Goal: Information Seeking & Learning: Find contact information

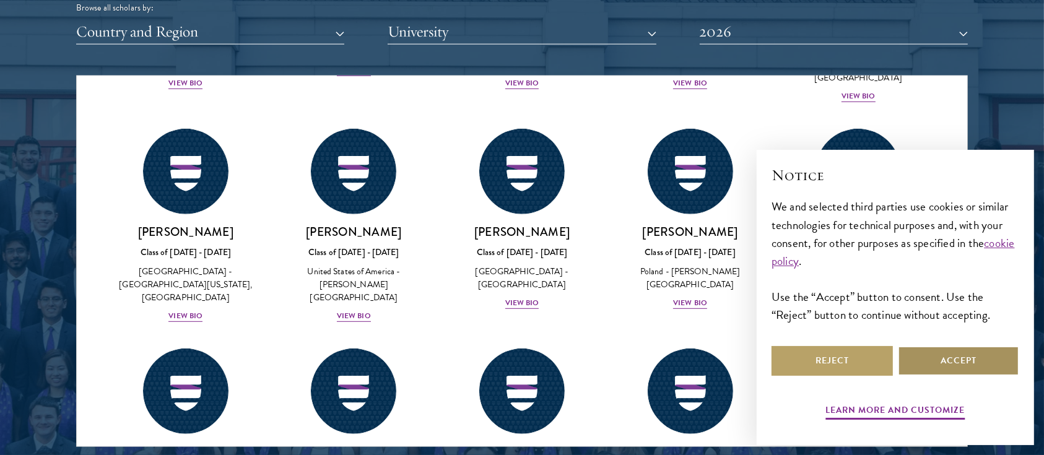
scroll to position [825, 0]
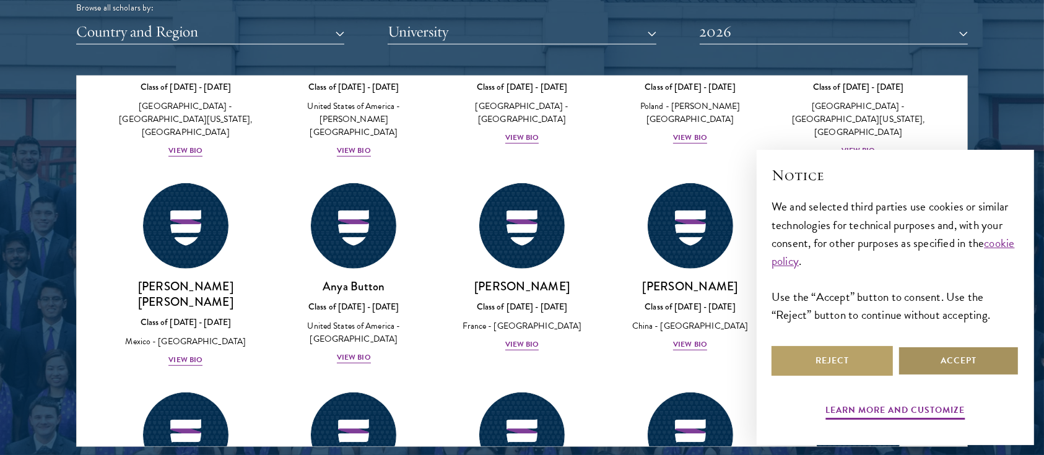
click at [930, 365] on button "Accept" at bounding box center [958, 361] width 121 height 30
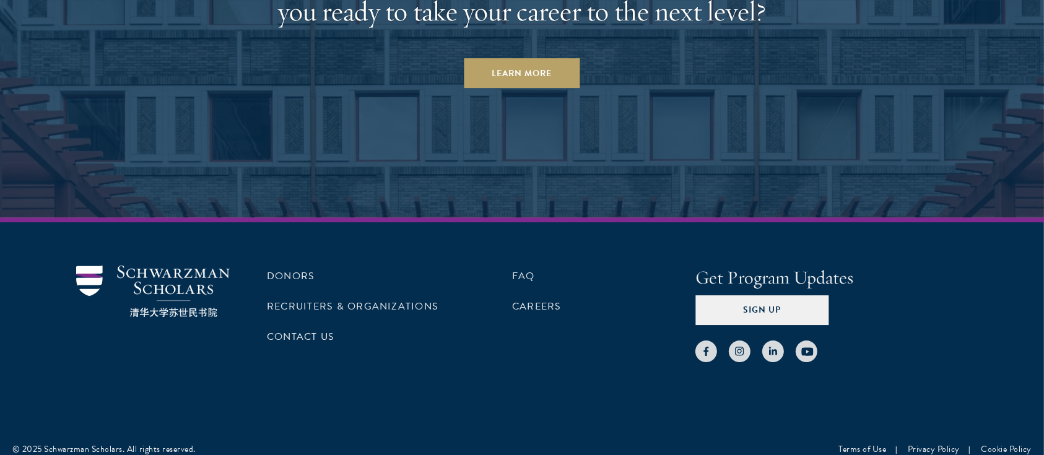
scroll to position [3937, 0]
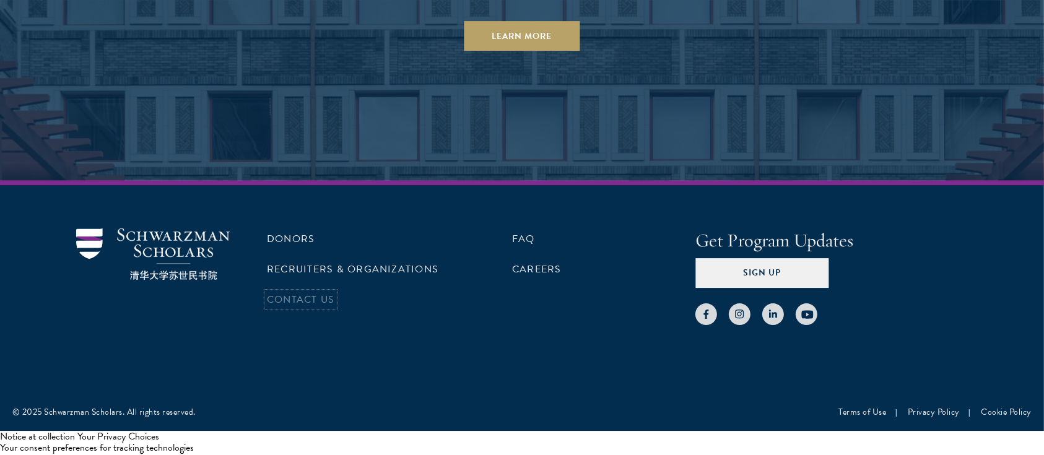
click at [330, 297] on link "Contact Us" at bounding box center [300, 299] width 67 height 15
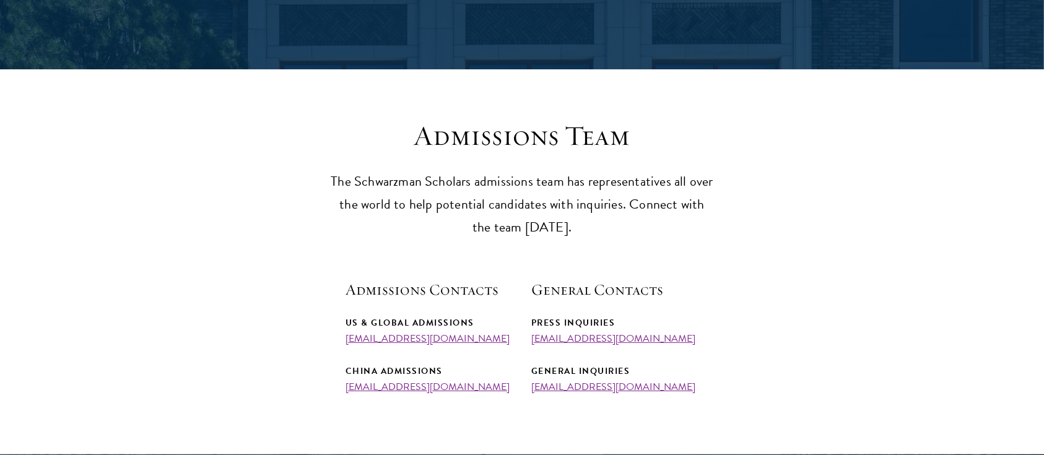
scroll to position [330, 0]
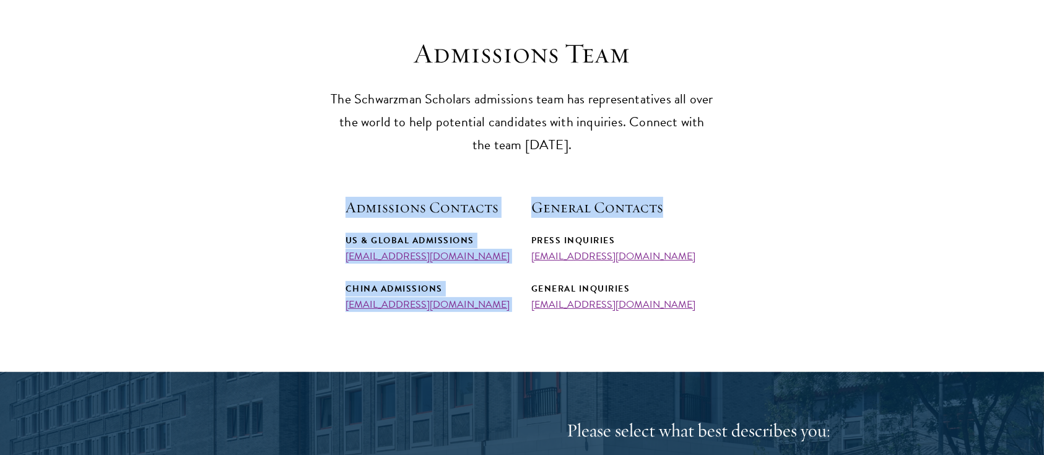
drag, startPoint x: 346, startPoint y: 209, endPoint x: 652, endPoint y: 145, distance: 313.1
click at [693, 202] on div "Admissions Contacts US & Global Admissions admissions@schwarzmanscholars.org Ch…" at bounding box center [521, 253] width 353 height 113
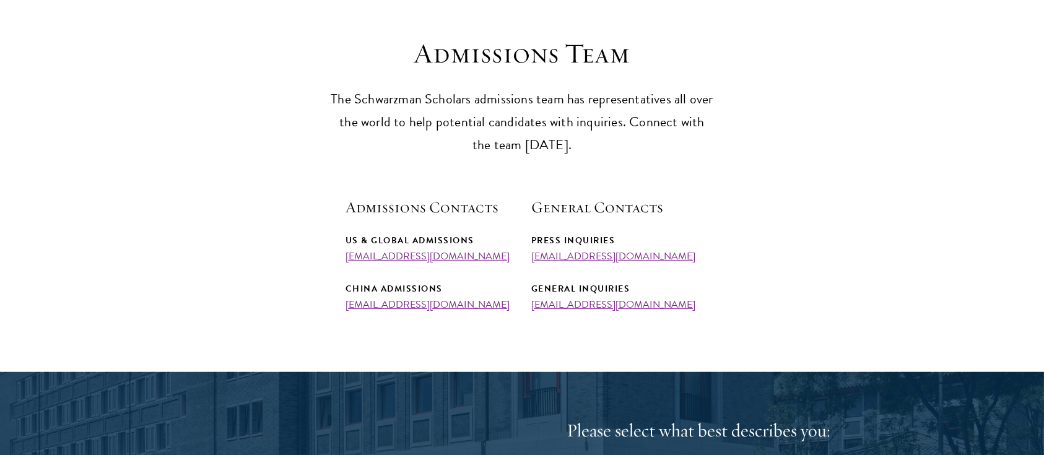
click at [587, 136] on p "The Schwarzman Scholars admissions team has representatives all over the world …" at bounding box center [522, 122] width 384 height 69
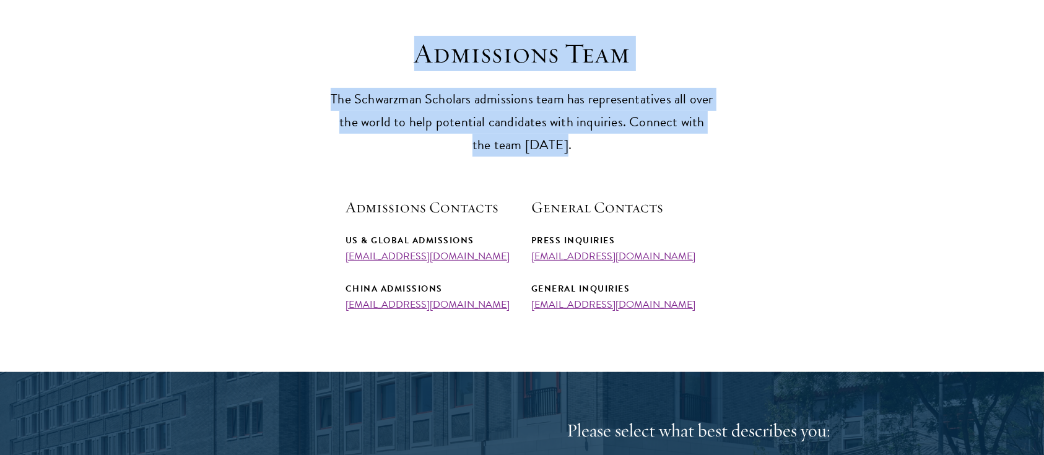
drag, startPoint x: 570, startPoint y: 149, endPoint x: 272, endPoint y: 37, distance: 317.6
click at [272, 37] on section "Admissions Team The Schwarzman Scholars admissions team has representatives all…" at bounding box center [522, 174] width 1044 height 274
click at [268, 115] on section "Admissions Team The Schwarzman Scholars admissions team has representatives all…" at bounding box center [522, 174] width 1044 height 274
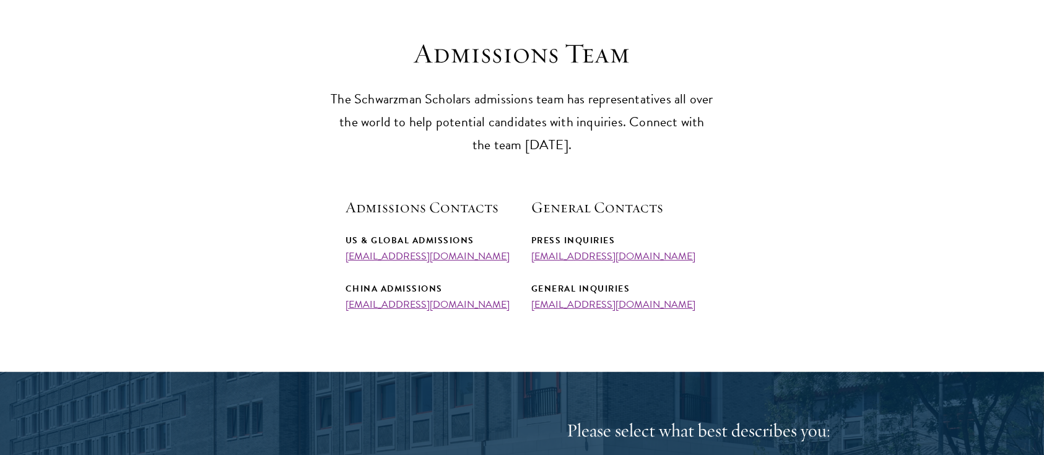
click at [623, 153] on p "The Schwarzman Scholars admissions team has representatives all over the world …" at bounding box center [522, 122] width 384 height 69
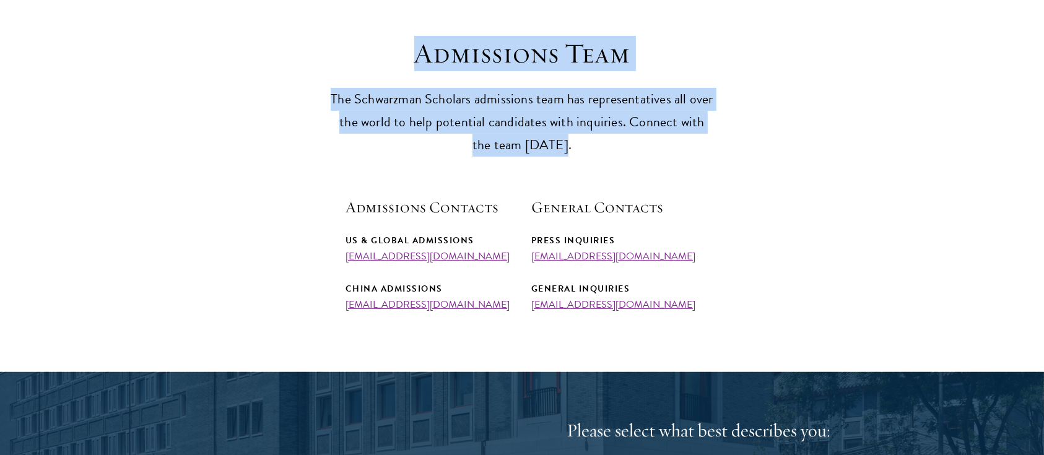
drag, startPoint x: 556, startPoint y: 145, endPoint x: 441, endPoint y: 110, distance: 119.8
click at [395, 43] on header "Admissions Team The Schwarzman Scholars admissions team has representatives all…" at bounding box center [522, 97] width 384 height 120
click at [460, 111] on p "The Schwarzman Scholars admissions team has representatives all over the world …" at bounding box center [522, 122] width 384 height 69
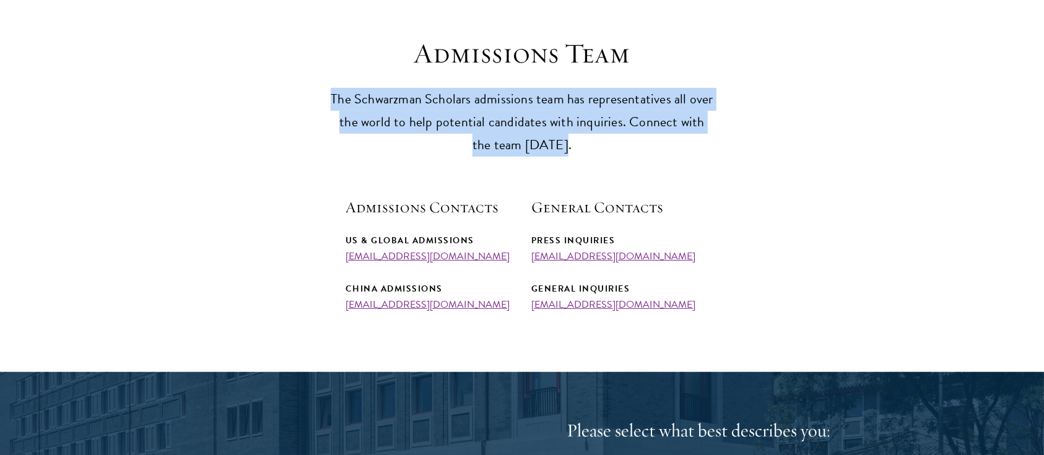
drag, startPoint x: 553, startPoint y: 152, endPoint x: 352, endPoint y: 145, distance: 201.9
click at [301, 85] on section "Admissions Team The Schwarzman Scholars admissions team has representatives all…" at bounding box center [522, 174] width 1044 height 274
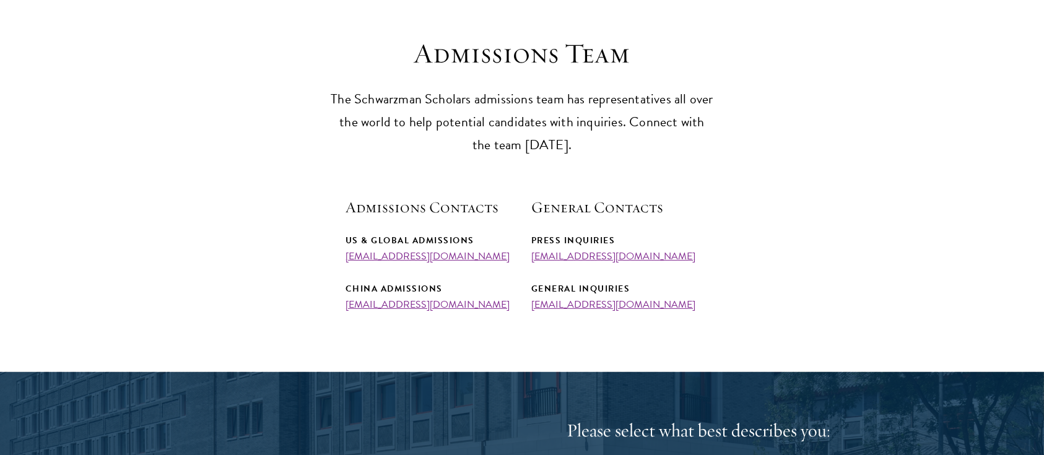
click at [522, 165] on section "Admissions Team The Schwarzman Scholars admissions team has representatives all…" at bounding box center [522, 174] width 1044 height 274
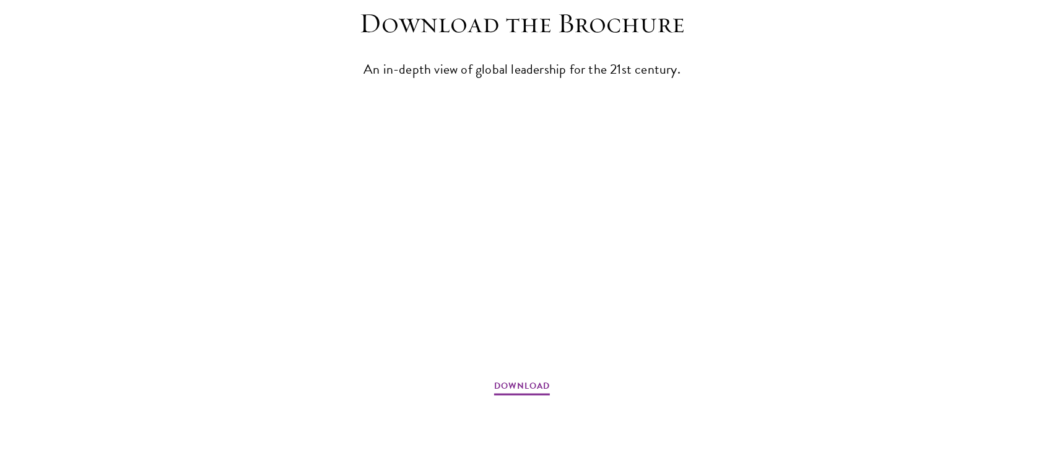
scroll to position [2084, 0]
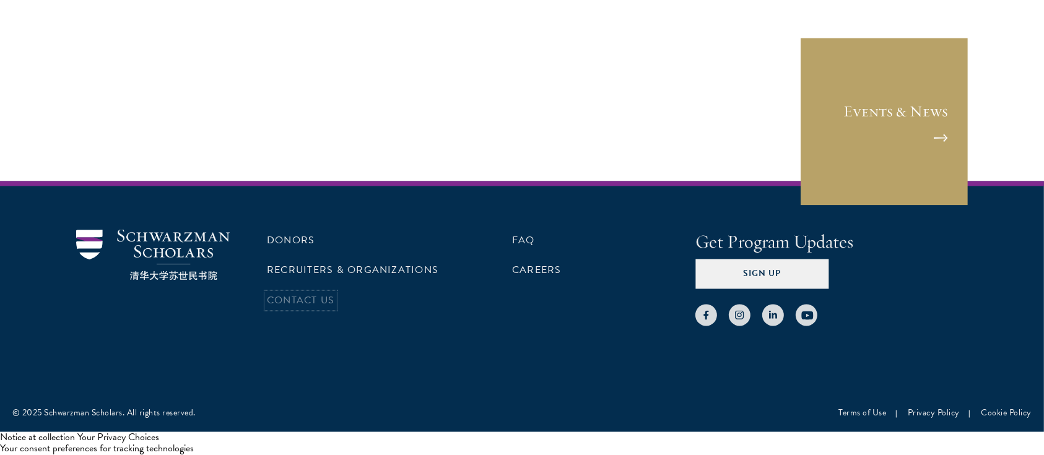
click at [296, 300] on link "Contact Us" at bounding box center [300, 300] width 67 height 15
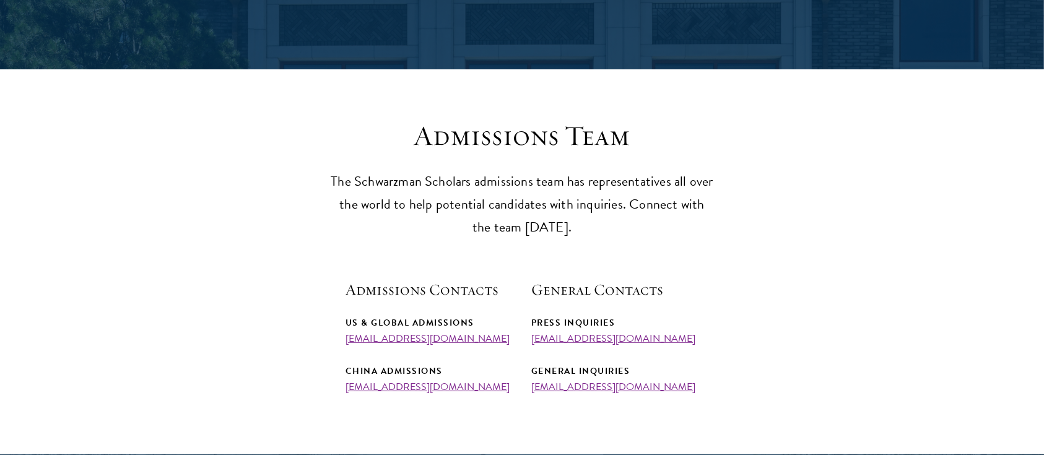
scroll to position [412, 0]
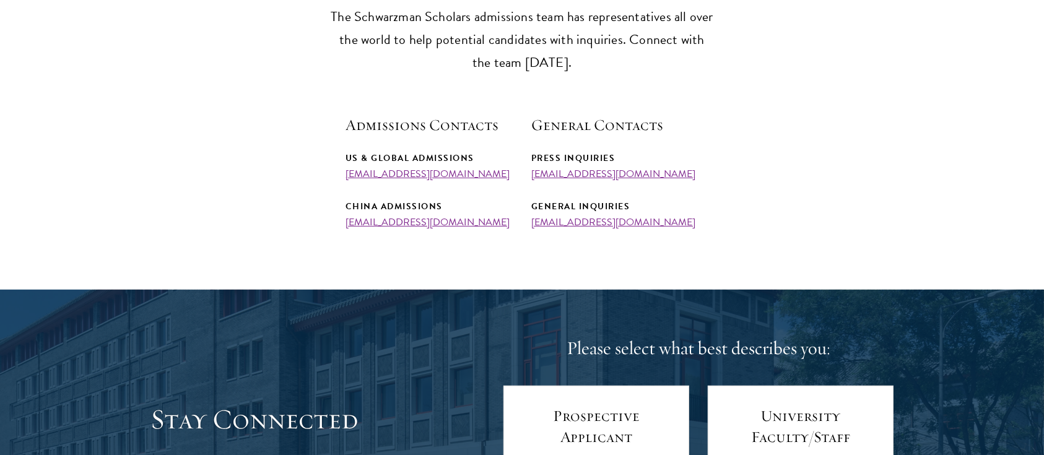
drag, startPoint x: 479, startPoint y: 224, endPoint x: 311, endPoint y: 238, distance: 167.7
click at [324, 217] on section "Admissions Team The Schwarzman Scholars admissions team has representatives all…" at bounding box center [522, 91] width 1044 height 274
click at [472, 201] on div "China Admissions" at bounding box center [428, 206] width 167 height 15
drag, startPoint x: 500, startPoint y: 176, endPoint x: 304, endPoint y: 168, distance: 196.4
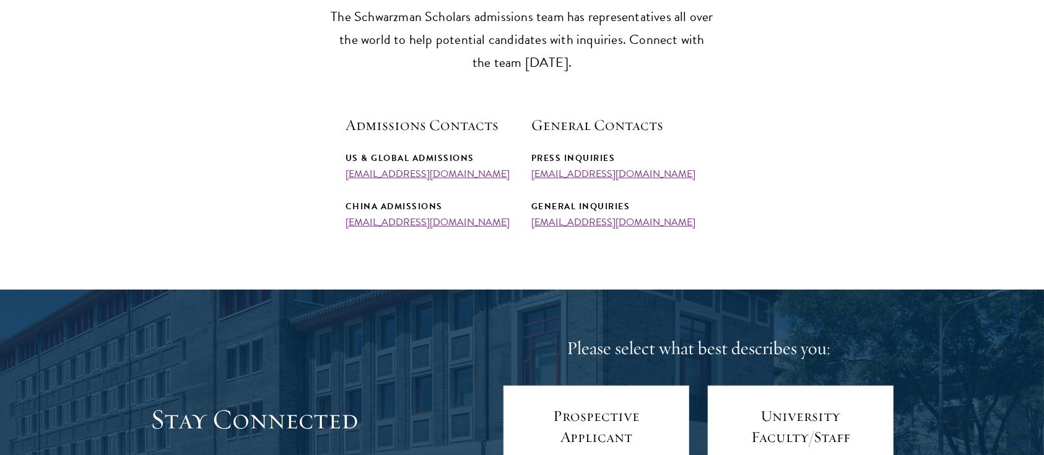
click at [304, 168] on section "Admissions Team The Schwarzman Scholars admissions team has representatives all…" at bounding box center [522, 91] width 1044 height 274
click at [254, 169] on section "Admissions Team The Schwarzman Scholars admissions team has representatives all…" at bounding box center [522, 91] width 1044 height 274
click at [264, 175] on section "Admissions Team The Schwarzman Scholars admissions team has representatives all…" at bounding box center [522, 91] width 1044 height 274
click at [496, 137] on div "Admissions Contacts US & Global Admissions admissions@schwarzmanscholars.org Ch…" at bounding box center [428, 171] width 167 height 113
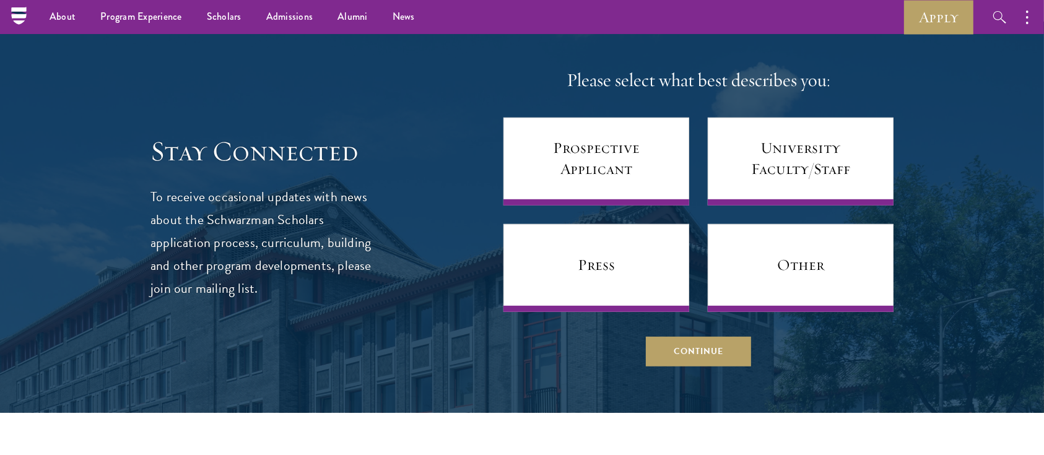
scroll to position [1258, 0]
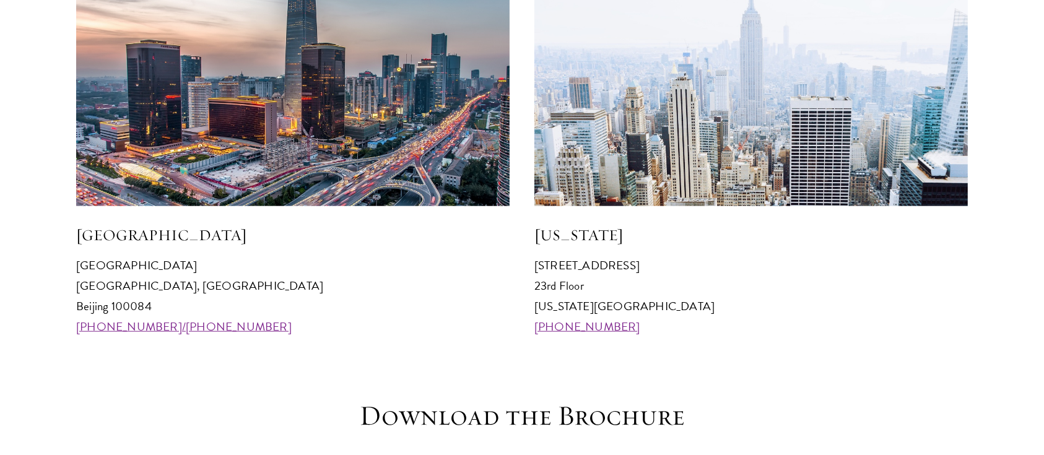
drag, startPoint x: 629, startPoint y: 334, endPoint x: 496, endPoint y: 326, distance: 133.3
click at [496, 326] on div "Beijing Schwarzman College Tsinghua University, Haidian District Beijing 100084…" at bounding box center [521, 147] width 891 height 381
